Goal: Task Accomplishment & Management: Use online tool/utility

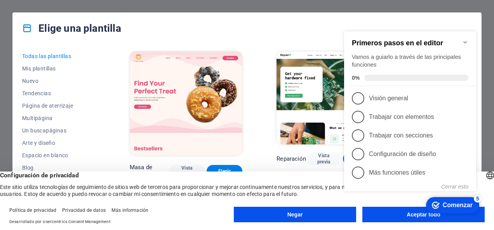
click div "Marca Comenzar 5 Primeros pasos en el editor Vamos a guiarlo a través de las pr…"
click at [449, 209] on div "Comenzar" at bounding box center [457, 205] width 30 height 7
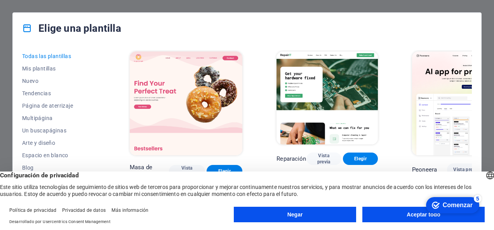
click at [414, 216] on button "Aceptar todo" at bounding box center [423, 215] width 122 height 16
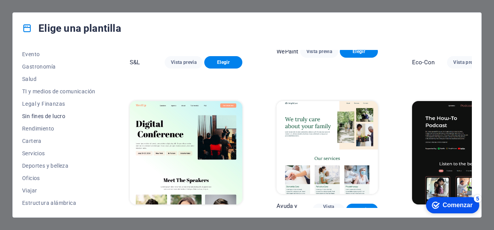
scroll to position [152, 0]
click at [55, 101] on span "Legal y Finanzas" at bounding box center [58, 103] width 73 height 6
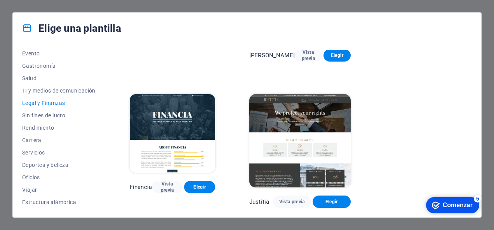
scroll to position [0, 0]
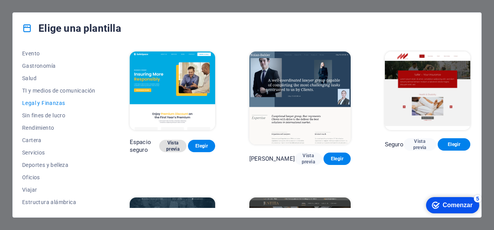
click at [173, 140] on span "Vista previa" at bounding box center [172, 146] width 15 height 12
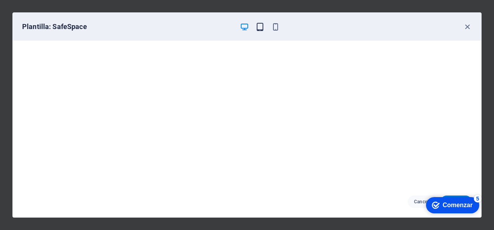
click at [260, 30] on icon "button" at bounding box center [259, 27] width 9 height 9
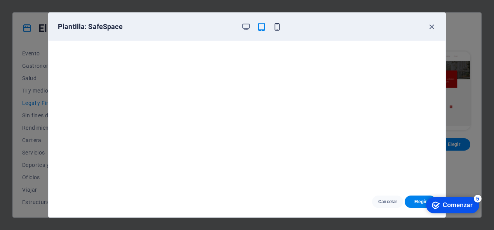
click at [276, 27] on icon "button" at bounding box center [276, 27] width 9 height 9
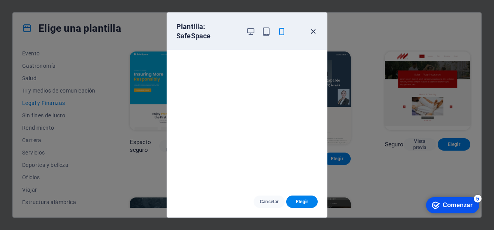
click at [314, 32] on icon "button" at bounding box center [312, 31] width 9 height 9
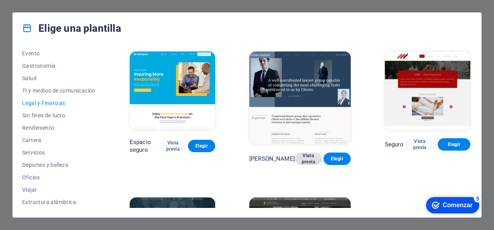
click at [301, 153] on span "Vista previa" at bounding box center [308, 159] width 15 height 12
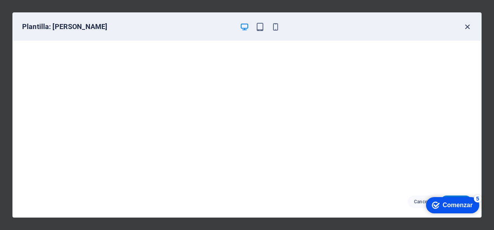
click at [466, 25] on icon "button" at bounding box center [467, 27] width 9 height 9
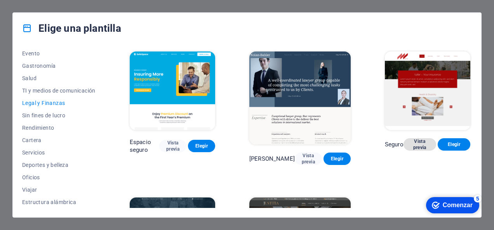
click at [411, 139] on span "Vista previa" at bounding box center [419, 145] width 20 height 12
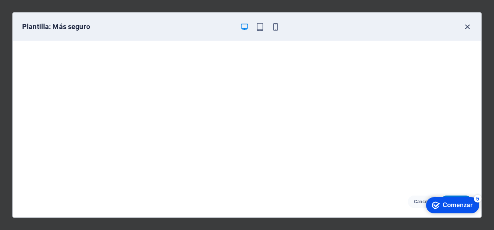
click at [468, 28] on icon "button" at bounding box center [467, 27] width 9 height 9
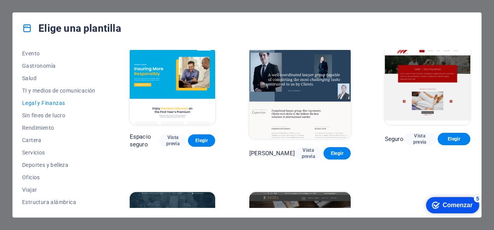
scroll to position [7, 0]
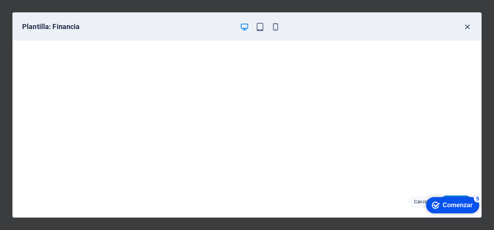
click at [465, 28] on icon "button" at bounding box center [467, 27] width 9 height 9
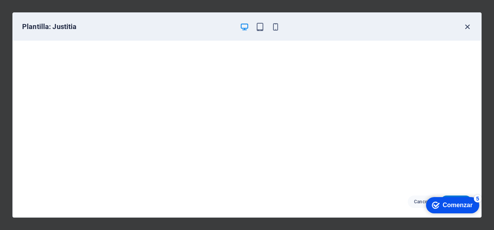
click at [463, 27] on icon "button" at bounding box center [467, 27] width 9 height 9
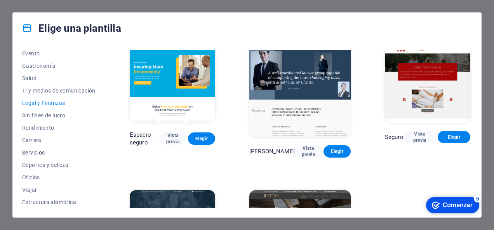
click at [42, 152] on span "Servicios" at bounding box center [58, 153] width 73 height 6
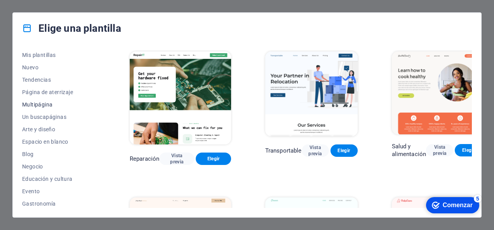
scroll to position [0, 0]
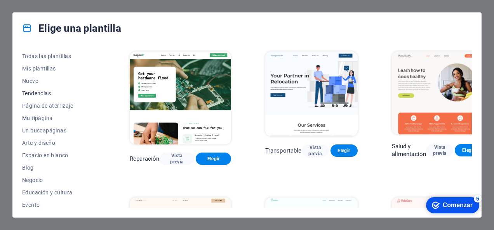
click at [50, 92] on span "Tendencias" at bounding box center [58, 93] width 73 height 6
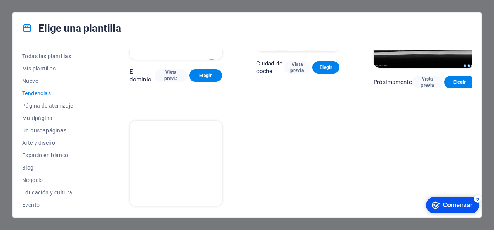
scroll to position [666, 0]
click at [50, 143] on span "Arte y diseño" at bounding box center [58, 143] width 73 height 6
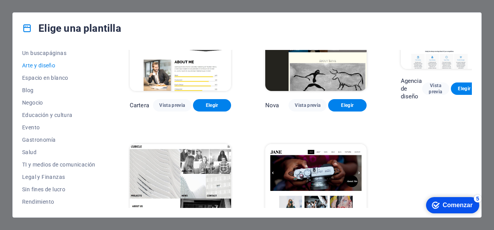
scroll to position [116, 0]
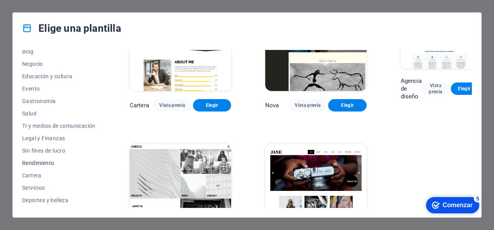
click at [49, 162] on span "Rendimiento" at bounding box center [58, 163] width 73 height 6
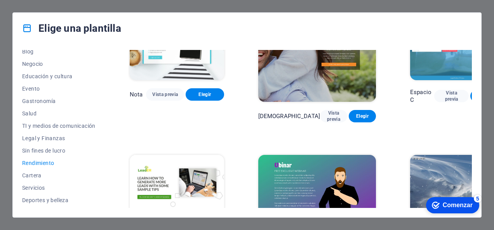
scroll to position [668, 0]
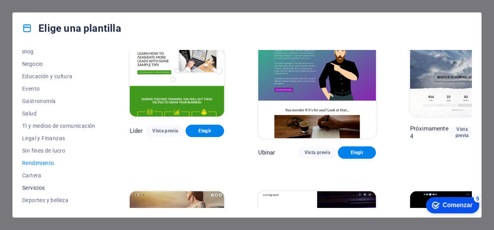
click at [40, 188] on span "Servicios" at bounding box center [58, 188] width 73 height 6
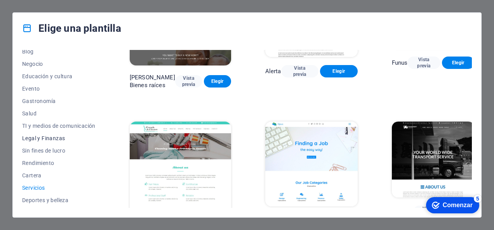
click at [52, 139] on span "Legal y Finanzas" at bounding box center [58, 138] width 73 height 6
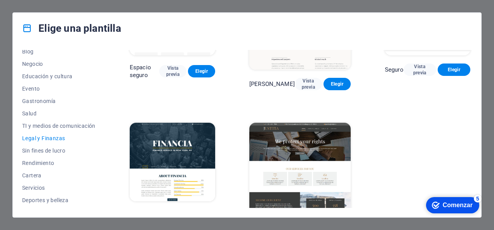
scroll to position [84, 0]
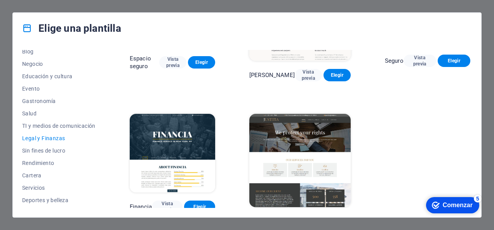
click at [310, 145] on img at bounding box center [299, 160] width 101 height 93
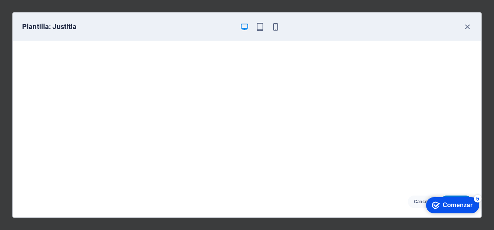
scroll to position [0, 0]
click at [452, 206] on div "Comenzar" at bounding box center [457, 205] width 30 height 7
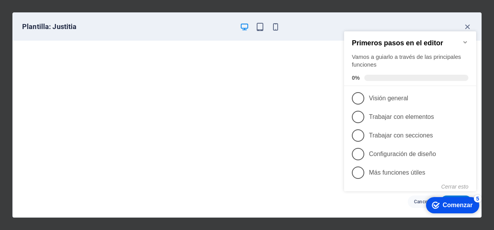
click at [466, 39] on icon "Minimizar la lista de verificación" at bounding box center [465, 42] width 6 height 6
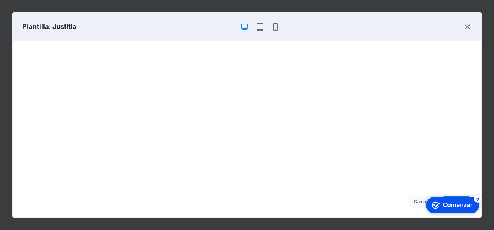
click div "Marca Comenzar 5 Primeros pasos en el editor Vamos a guiarlo a través de las pr…"
click at [468, 25] on icon "button" at bounding box center [467, 27] width 9 height 9
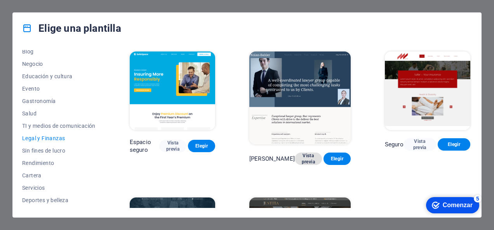
click at [301, 153] on span "Vista previa" at bounding box center [308, 159] width 15 height 12
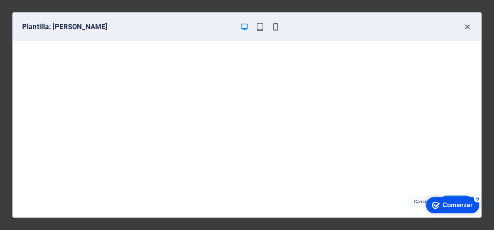
click at [468, 26] on icon "button" at bounding box center [467, 27] width 9 height 9
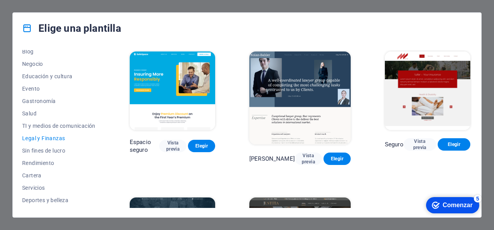
scroll to position [84, 0]
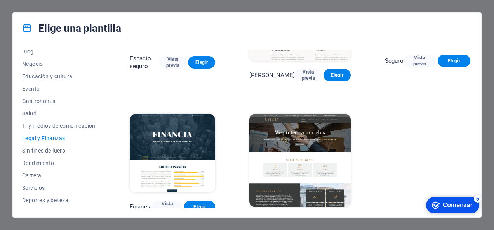
click at [292, 219] on span "Vista previa" at bounding box center [292, 222] width 26 height 6
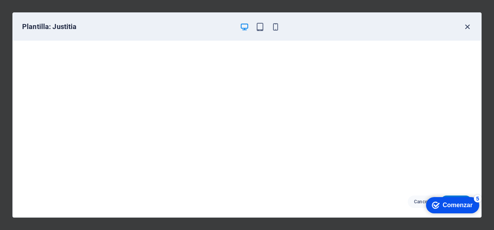
click at [468, 29] on icon "button" at bounding box center [467, 27] width 9 height 9
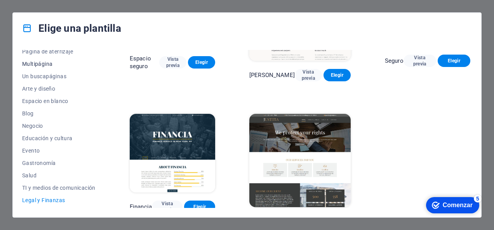
scroll to position [0, 0]
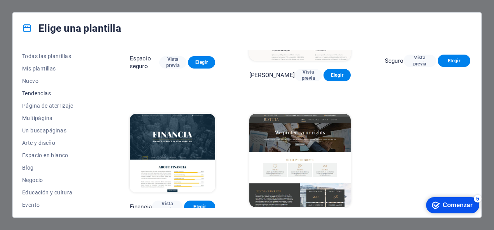
click at [36, 94] on span "Tendencias" at bounding box center [58, 93] width 73 height 6
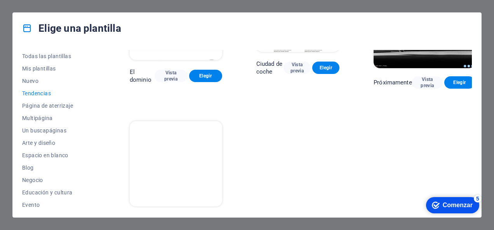
scroll to position [666, 0]
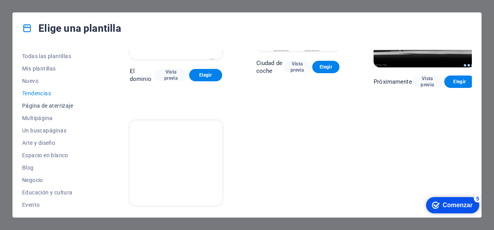
click at [59, 106] on span "Página de aterrizaje" at bounding box center [58, 106] width 73 height 6
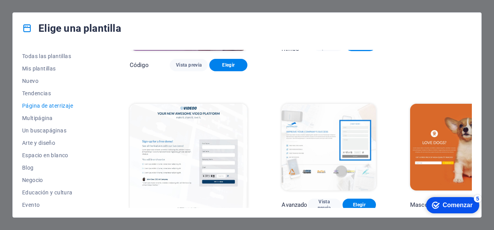
scroll to position [272, 0]
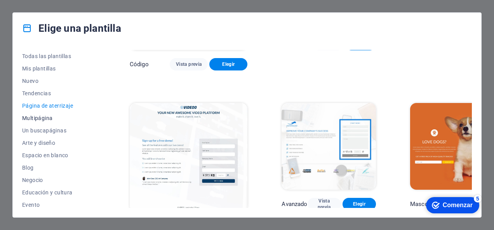
click at [35, 120] on span "Multipágina" at bounding box center [58, 118] width 73 height 6
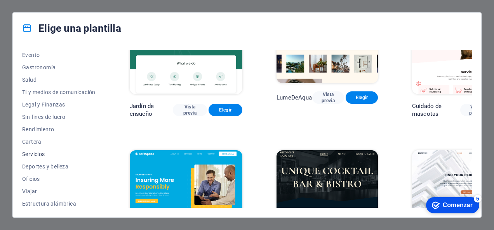
scroll to position [152, 0]
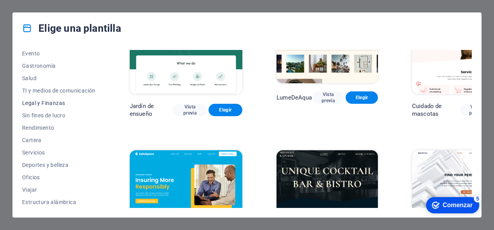
click at [54, 106] on button "Legal y Finanzas" at bounding box center [58, 103] width 73 height 12
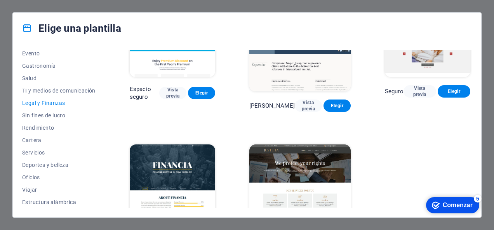
scroll to position [84, 0]
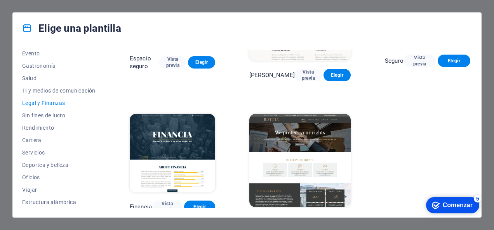
click at [331, 219] on span "Elegir" at bounding box center [332, 222] width 26 height 6
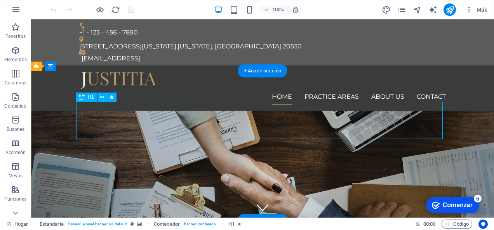
click at [84, 97] on icon at bounding box center [81, 97] width 5 height 9
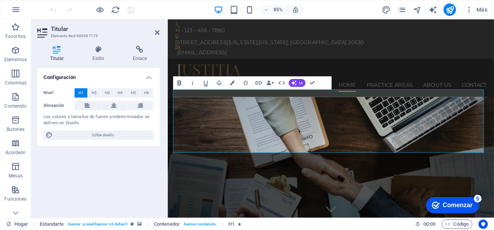
click at [179, 84] on icon "button" at bounding box center [179, 83] width 8 height 8
click at [181, 84] on icon "button" at bounding box center [179, 83] width 8 height 8
drag, startPoint x: 406, startPoint y: 159, endPoint x: 210, endPoint y: 123, distance: 199.2
click at [179, 83] on icon "button" at bounding box center [179, 83] width 8 height 8
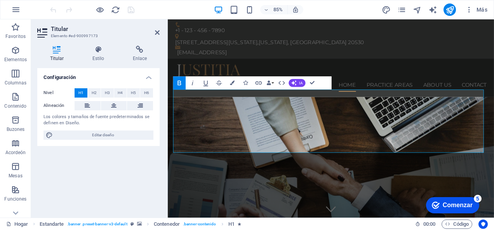
click at [181, 84] on icon "button" at bounding box center [179, 83] width 8 height 8
click at [293, 83] on icon "button" at bounding box center [293, 82] width 5 height 5
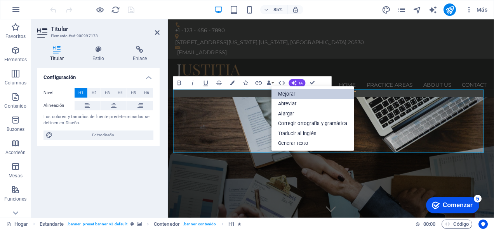
click at [296, 92] on link "Mejorar" at bounding box center [312, 94] width 83 height 10
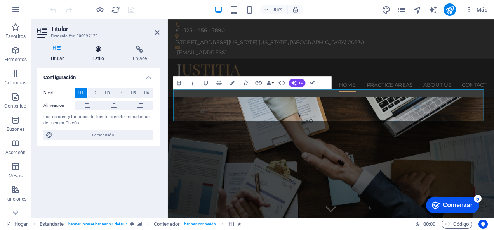
click at [99, 59] on font "Estilo" at bounding box center [98, 58] width 12 height 5
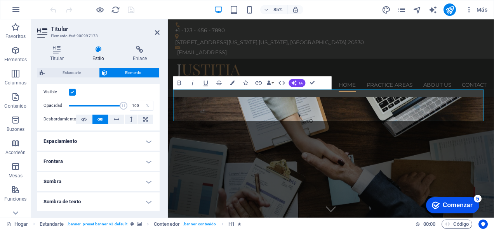
scroll to position [116, 0]
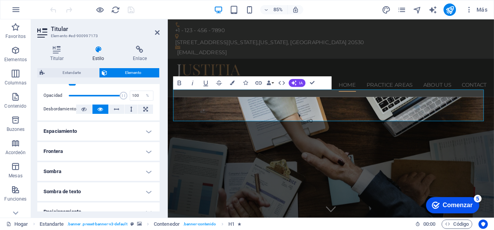
click at [147, 133] on h4 "Espaciamiento" at bounding box center [98, 131] width 122 height 19
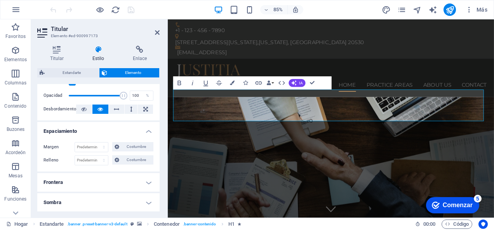
click at [147, 133] on h4 "Espaciamiento" at bounding box center [98, 129] width 122 height 14
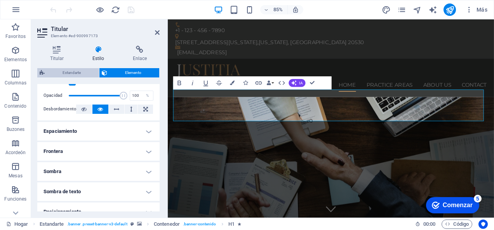
click at [80, 68] on div "Titular Estilo Enlace Configuración Nivel H1 H2 H3 H4 H5 H6 Alineación Los colo…" at bounding box center [98, 129] width 122 height 166
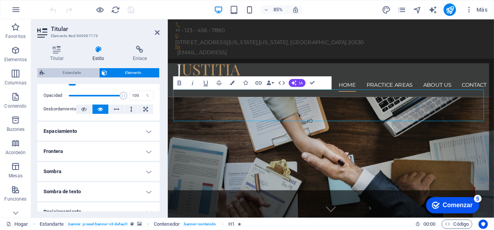
click at [80, 69] on span "Estandarte" at bounding box center [72, 72] width 50 height 9
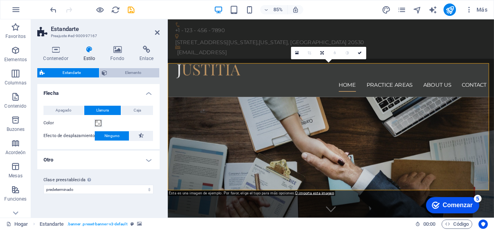
click at [127, 71] on span "Elemento" at bounding box center [133, 72] width 48 height 9
